Goal: Task Accomplishment & Management: Use online tool/utility

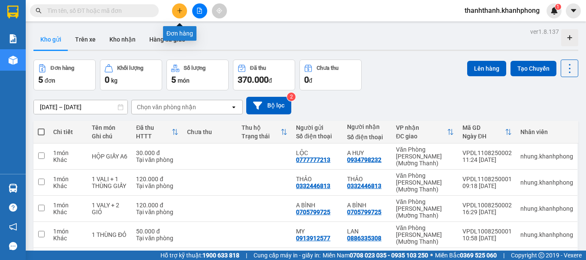
click at [181, 13] on icon "plus" at bounding box center [180, 11] width 6 height 6
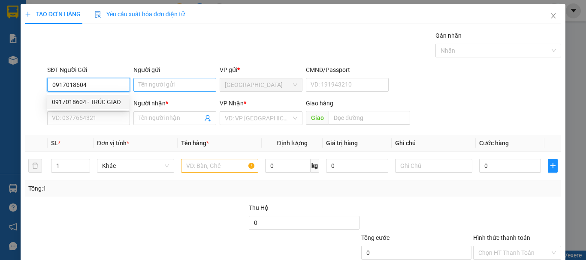
type input "0917018604"
click at [172, 79] on input "Người gửi" at bounding box center [174, 85] width 83 height 14
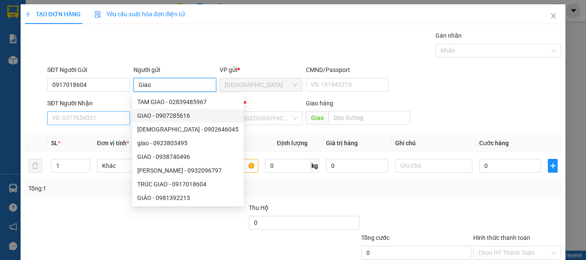
type input "Giao"
click at [69, 121] on input "SĐT Người Nhận" at bounding box center [88, 118] width 83 height 14
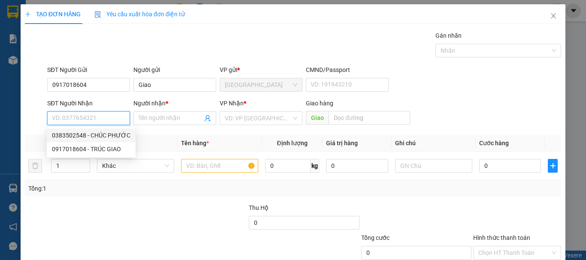
click at [115, 139] on div "0383502548 - CHÚC PHƯỚC" at bounding box center [91, 135] width 78 height 9
type input "0383502548"
type input "CHÚC PHƯỚC"
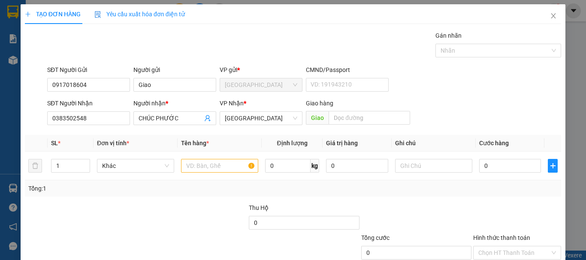
click at [313, 113] on span "Giao" at bounding box center [317, 118] width 23 height 14
click at [332, 117] on input "text" at bounding box center [368, 118] width 81 height 14
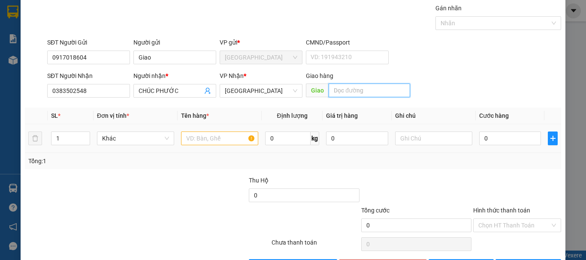
scroll to position [43, 0]
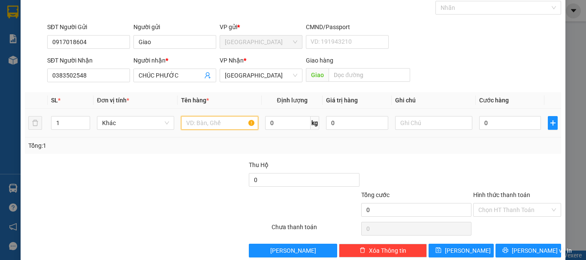
click at [219, 121] on input "text" at bounding box center [219, 123] width 77 height 14
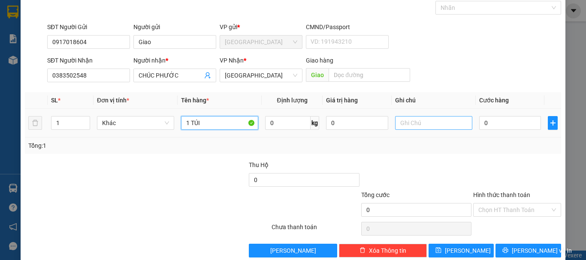
type input "1 TÚI"
click at [423, 123] on input "text" at bounding box center [433, 123] width 77 height 14
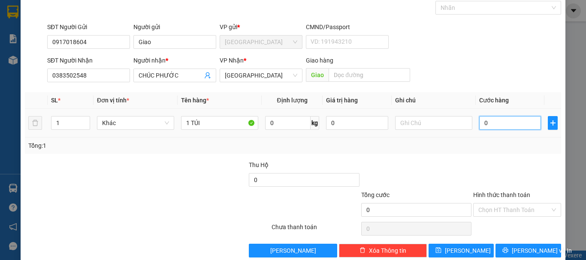
click at [505, 121] on input "0" at bounding box center [510, 123] width 62 height 14
type input "3"
type input "30"
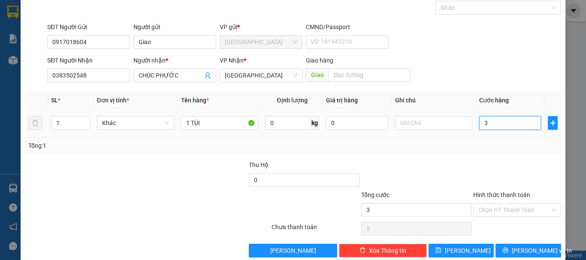
type input "30"
type input "300"
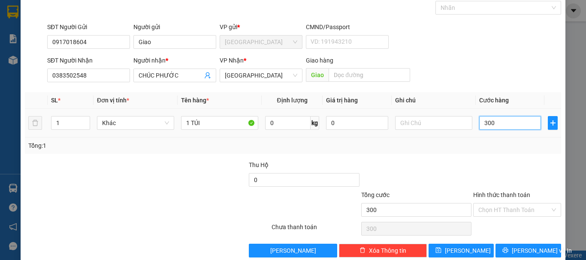
type input "3.000"
type input "30.000"
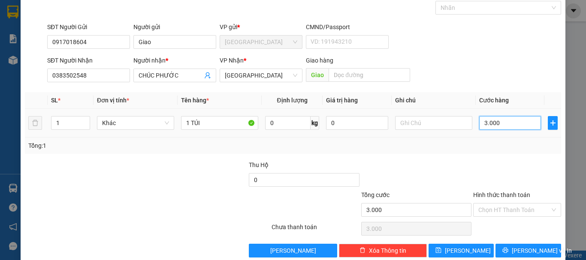
type input "30.000"
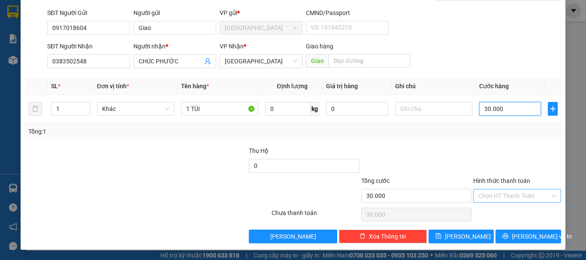
type input "30.000"
click at [523, 193] on input "Hình thức thanh toán" at bounding box center [514, 196] width 72 height 13
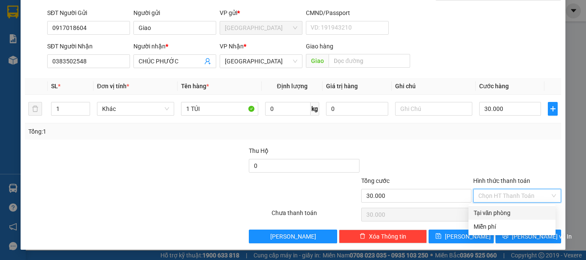
click at [512, 209] on div "Tại văn phòng" at bounding box center [511, 212] width 77 height 9
type input "0"
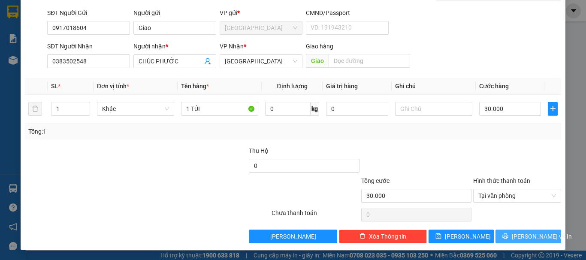
click at [536, 238] on span "[PERSON_NAME] và In" at bounding box center [542, 236] width 60 height 9
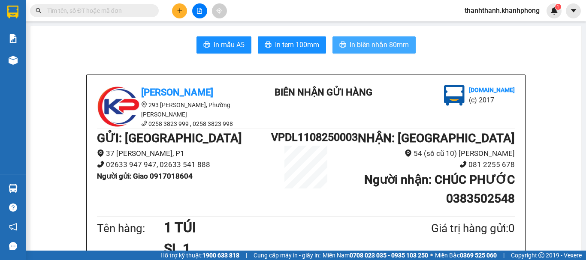
click at [341, 45] on icon "printer" at bounding box center [342, 44] width 7 height 7
click at [283, 44] on span "In tem 100mm" at bounding box center [297, 44] width 44 height 11
click at [363, 42] on span "In biên nhận 80mm" at bounding box center [378, 44] width 59 height 11
click at [380, 49] on span "In biên nhận 80mm" at bounding box center [378, 44] width 59 height 11
click at [160, 259] on span "Hỗ trợ kỹ thuật: 1900 633 818" at bounding box center [199, 255] width 79 height 9
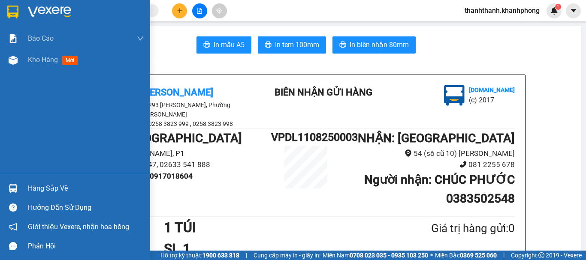
click at [0, 108] on div "Báo cáo Báo cáo dòng tiền (nhân viên) Doanh số tạo đơn theo VP gửi (nhân viên) …" at bounding box center [75, 101] width 150 height 146
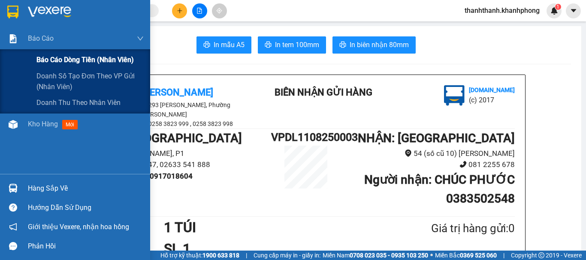
click at [37, 57] on span "Báo cáo dòng tiền (nhân viên)" at bounding box center [84, 59] width 97 height 11
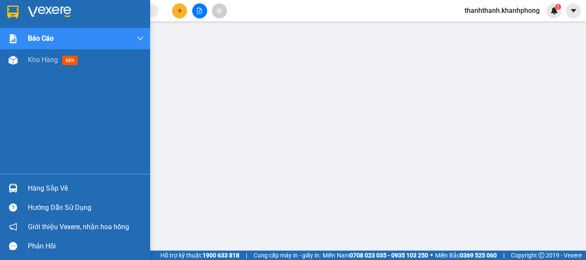
click at [9, 12] on img at bounding box center [12, 12] width 11 height 13
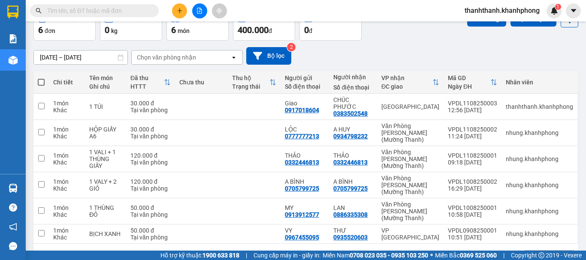
scroll to position [51, 0]
